Goal: Information Seeking & Learning: Learn about a topic

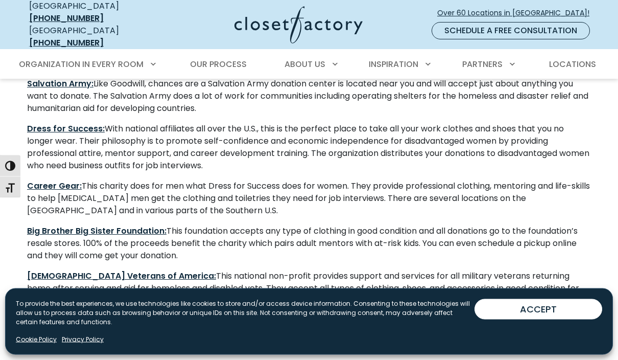
scroll to position [731, 0]
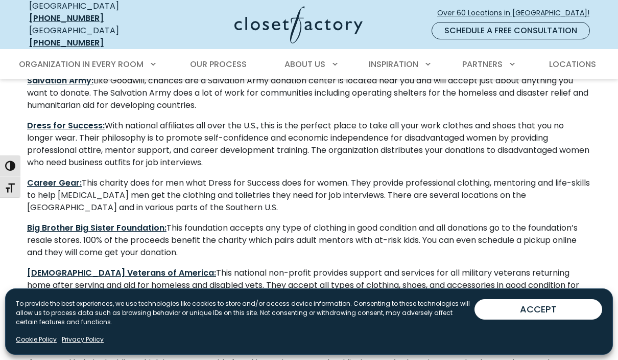
click at [56, 177] on strong "Career Gear:" at bounding box center [54, 183] width 55 height 12
click at [75, 123] on strong "Dress for Success:" at bounding box center [66, 126] width 78 height 12
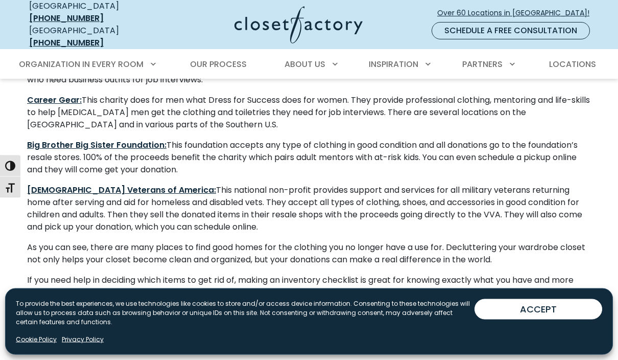
scroll to position [814, 0]
click at [111, 139] on strong "Big Brother Big Sister Foundation:" at bounding box center [96, 145] width 139 height 12
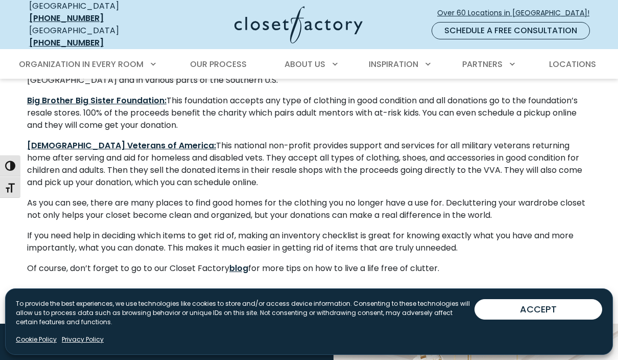
click at [243, 262] on strong "blog" at bounding box center [238, 268] width 19 height 12
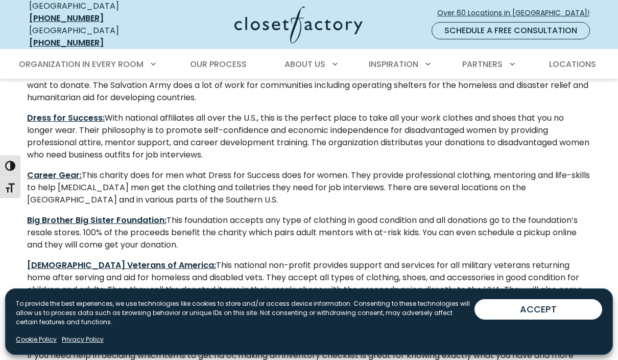
click at [71, 173] on strong "Career Gear:" at bounding box center [54, 175] width 55 height 12
